Goal: Task Accomplishment & Management: Manage account settings

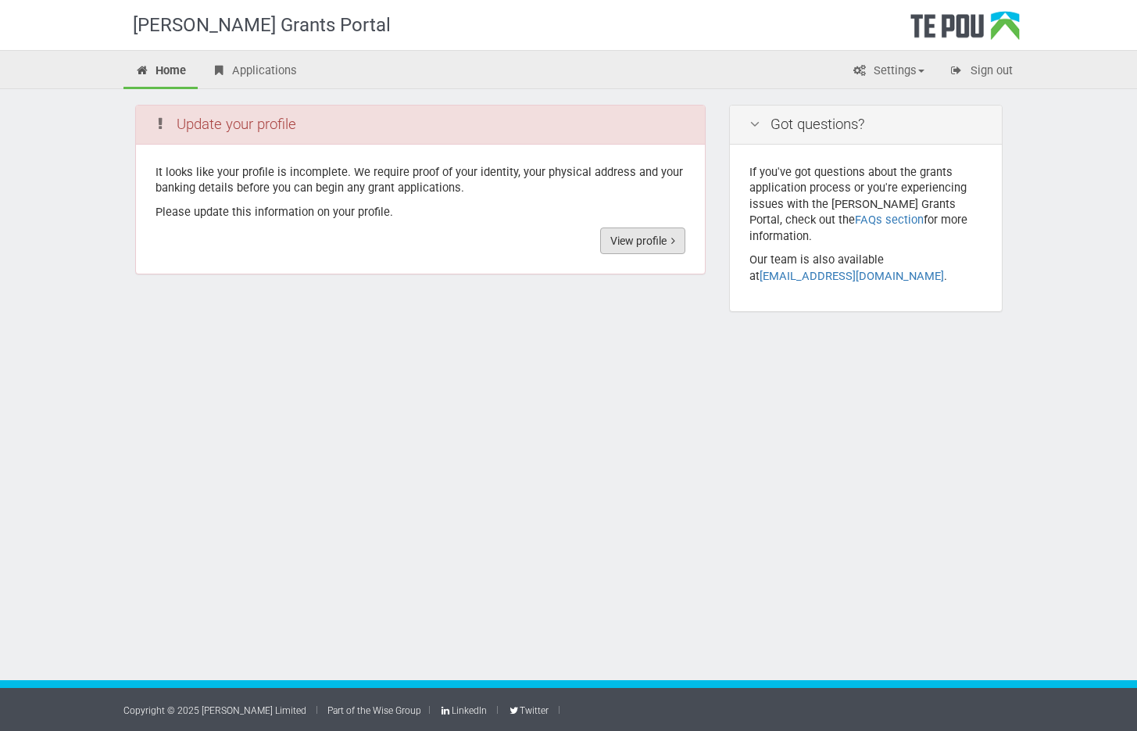
click at [657, 244] on link "View profile" at bounding box center [642, 240] width 85 height 27
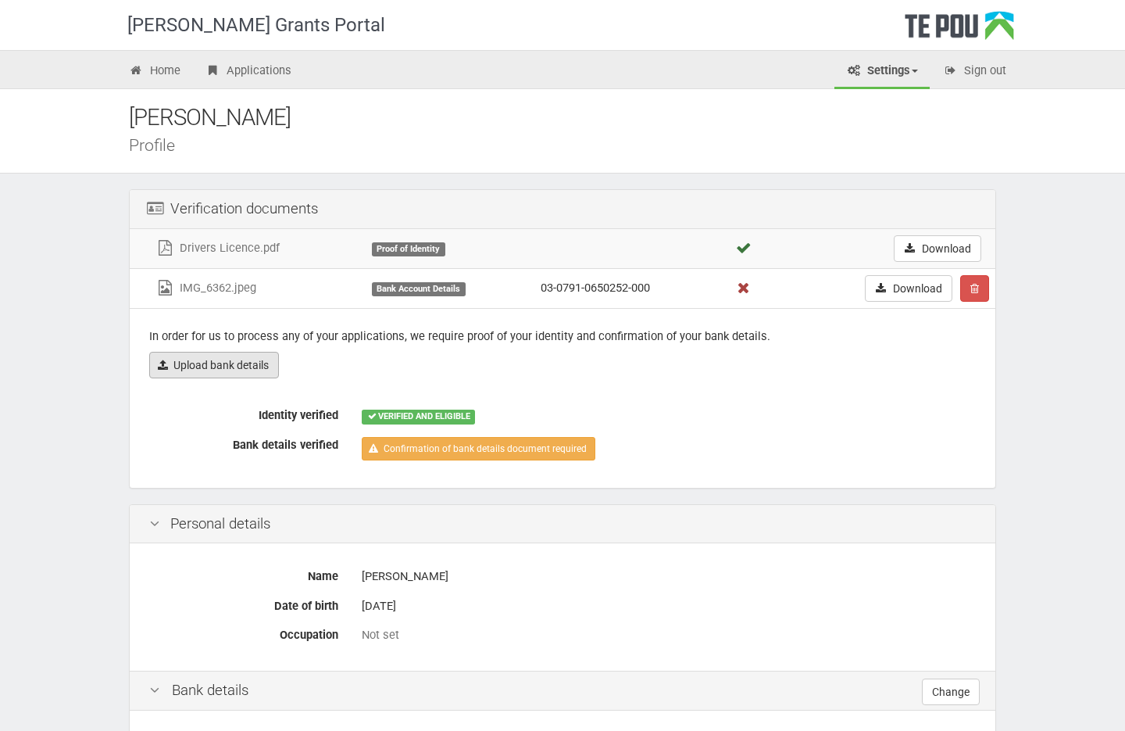
click at [245, 361] on link "Upload bank details" at bounding box center [214, 365] width 130 height 27
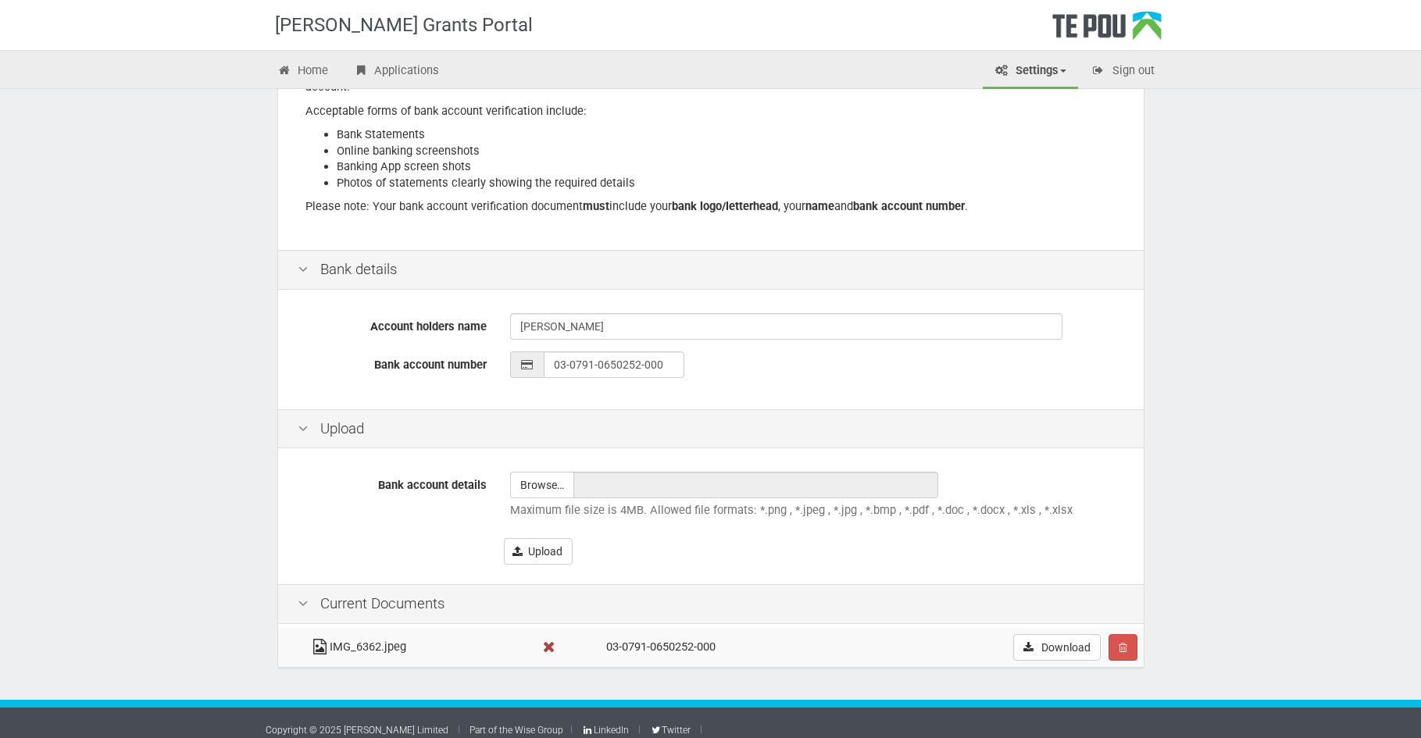
scroll to position [243, 0]
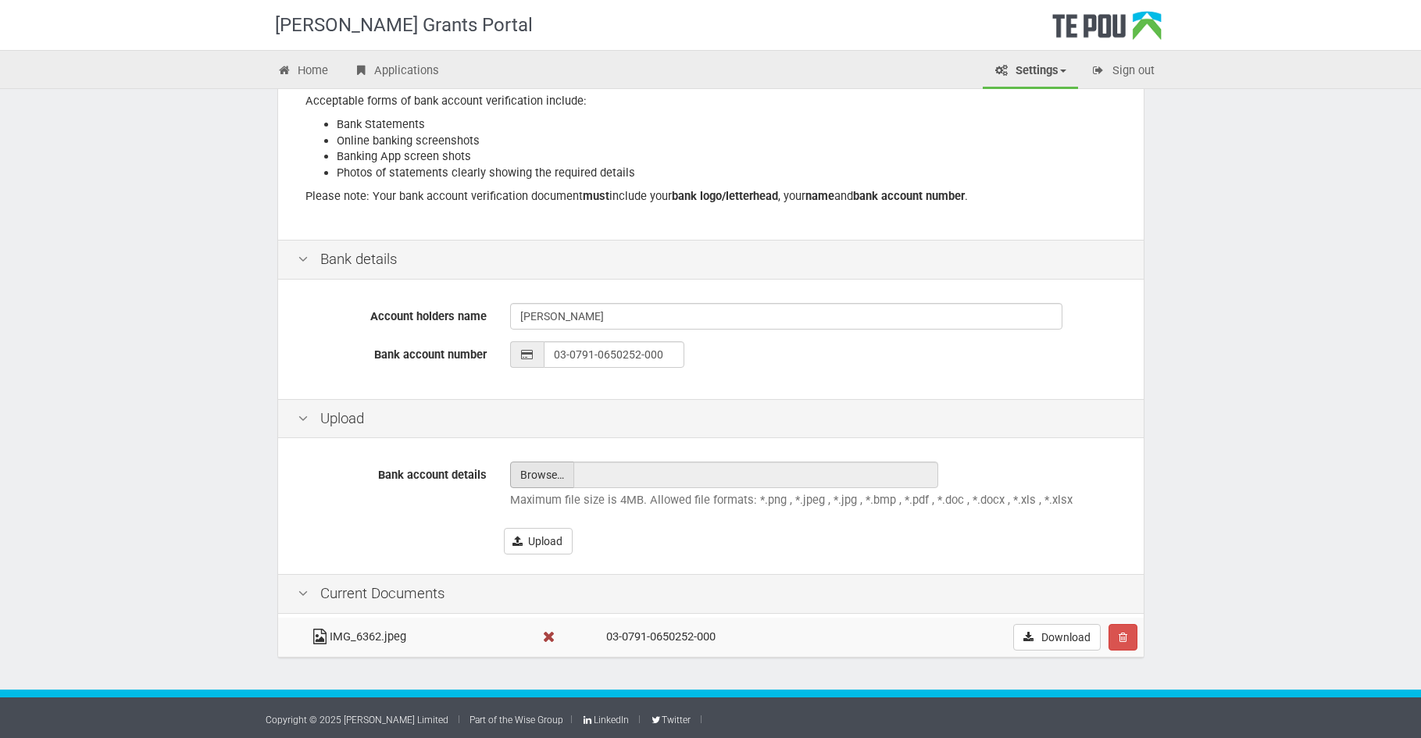
click at [557, 483] on input "file" at bounding box center [542, 475] width 63 height 25
type input "C:\fakepath\IMG_6377.jpg"
type input "IMG_6377.jpg"
click at [520, 536] on icon "submit" at bounding box center [518, 541] width 10 height 11
